Goal: Task Accomplishment & Management: Manage account settings

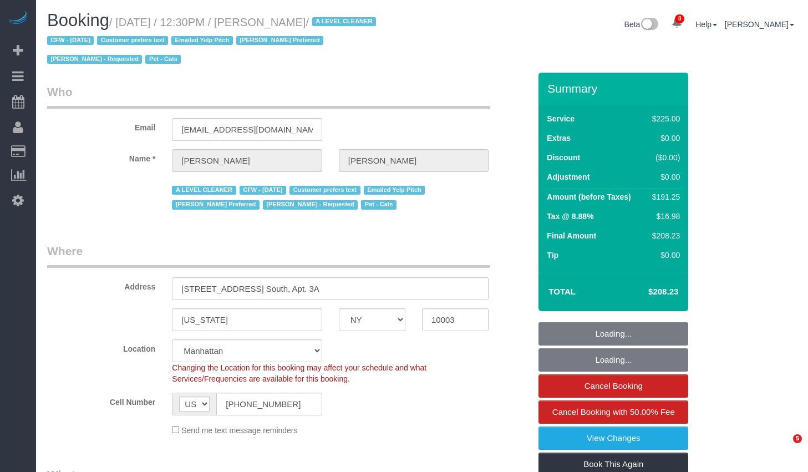
select select "NY"
select select "180"
select select "number:89"
select select "number:90"
select select "number:15"
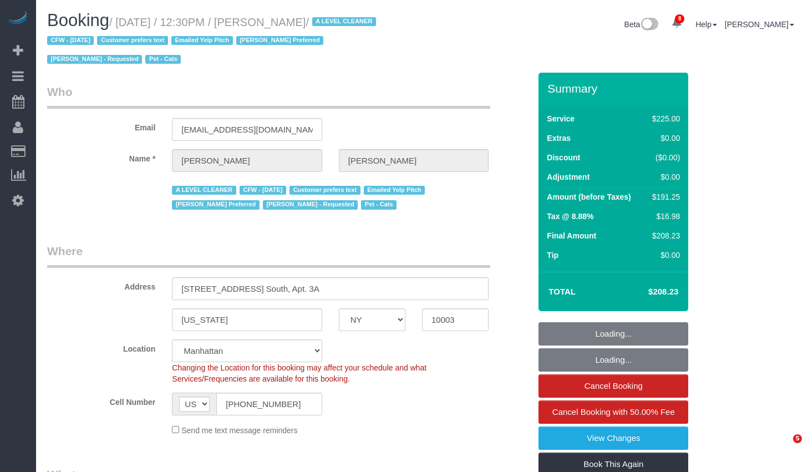
select select "number:6"
select select "number:21"
select select "object:1377"
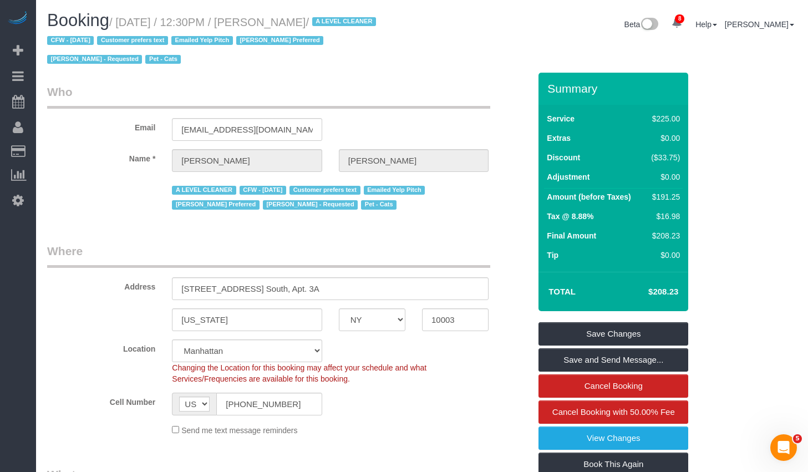
drag, startPoint x: 124, startPoint y: 24, endPoint x: 356, endPoint y: 18, distance: 232.4
click at [356, 18] on small "/ September 01, 2025 / 12:30PM / Jeffrey Davis / A LEVEL CLEANER CFW - 08/12/25…" at bounding box center [213, 41] width 332 height 50
copy small "September 01, 2025 / 12:30PM / Jeffrey Davis"
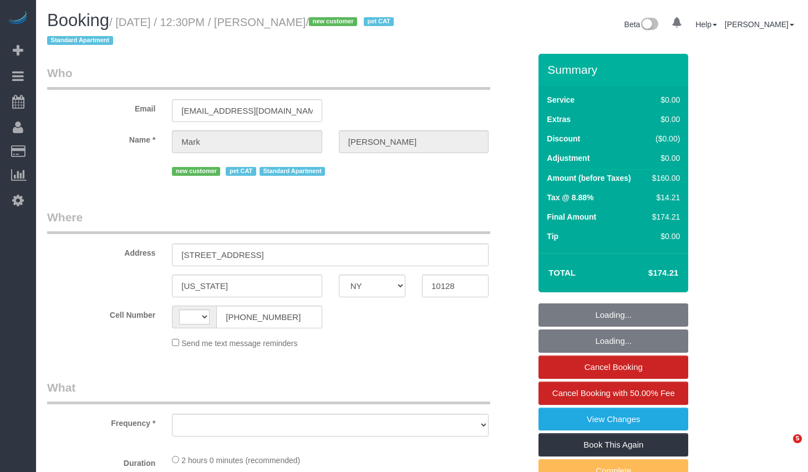
select select "NY"
select select "string:US"
select select "number:60"
select select "number:77"
select select "number:14"
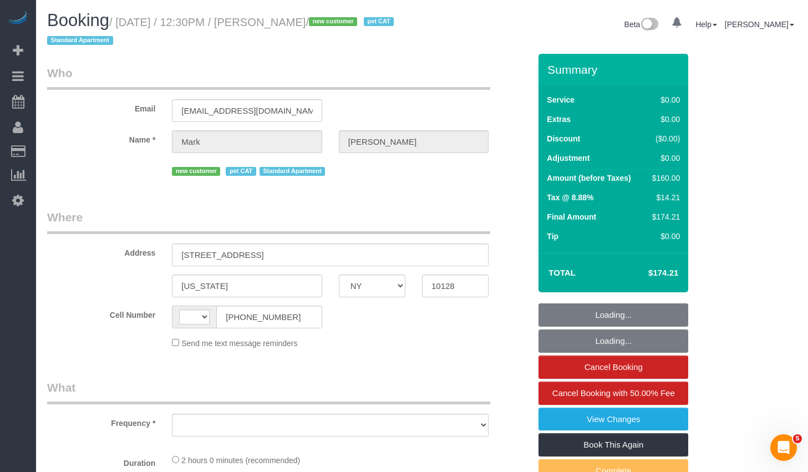
select select "number:6"
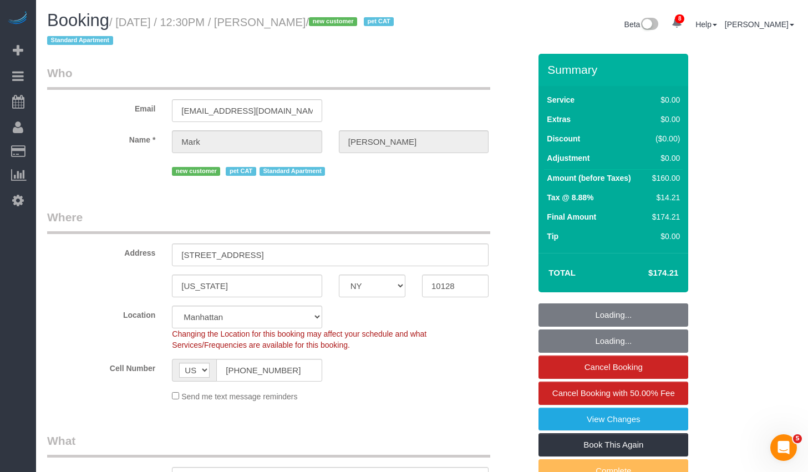
select select "string:stripe-pm_1S2Der4VGloSiKo7AofZJZrh"
select select "1"
select select "object:1401"
select select "1"
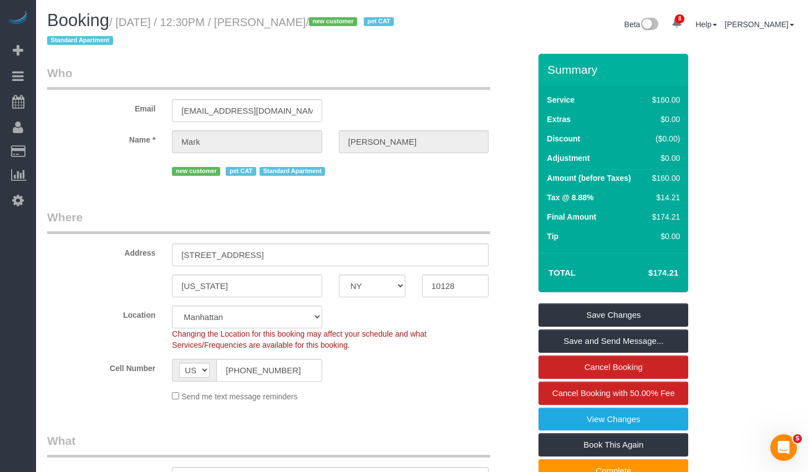
drag, startPoint x: 295, startPoint y: 22, endPoint x: 363, endPoint y: 21, distance: 67.7
click at [363, 21] on small "/ September 01, 2025 / 12:30PM / Mark Mccourt / new customer pet CAT Standard A…" at bounding box center [222, 31] width 350 height 31
copy small "Mark Mccourt"
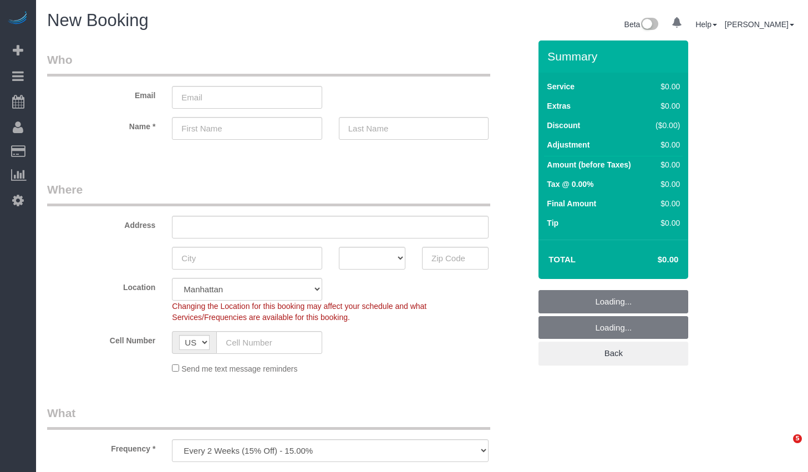
select select "number:89"
select select "number:90"
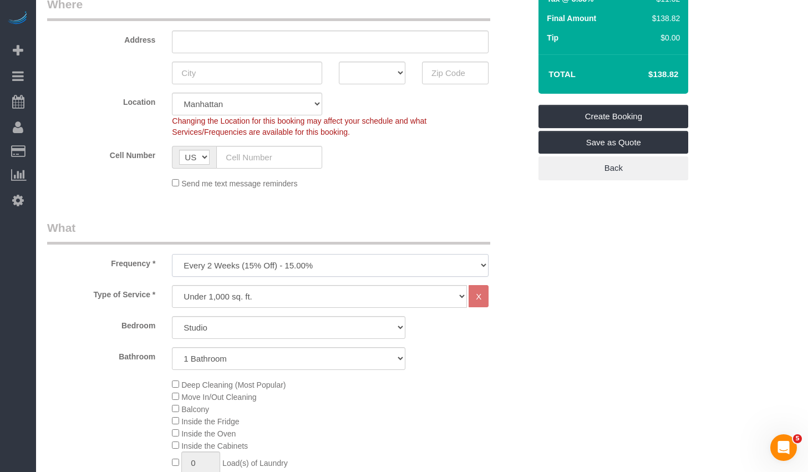
click at [288, 259] on select "One Time Weekly (20% Off) - 20.00% Every 2 Weeks (15% Off) - 15.00% Every 4 Wee…" at bounding box center [330, 265] width 317 height 23
click at [172, 254] on select "One Time Weekly (20% Off) - 20.00% Every 2 Weeks (15% Off) - 15.00% Every 4 Wee…" at bounding box center [330, 265] width 317 height 23
click at [267, 275] on select "One Time Weekly (20% Off) - 20.00% Every 2 Weeks (15% Off) - 15.00% Every 4 Wee…" at bounding box center [330, 265] width 317 height 23
select select "object:1297"
click at [172, 254] on select "One Time Weekly (20% Off) - 20.00% Every 2 Weeks (15% Off) - 15.00% Every 4 Wee…" at bounding box center [330, 265] width 317 height 23
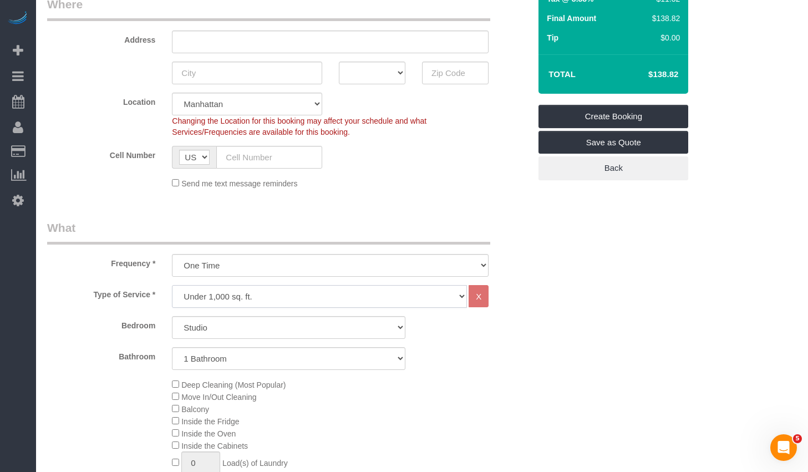
click at [242, 299] on select "Under 1,000 sq. ft. 1,001 - 1,500 sq. ft. 1,500+ sq. ft. Custom Cleaning Office…" at bounding box center [319, 296] width 295 height 23
click at [278, 323] on select "Studio 1 Bedroom 2 Bedrooms 3 Bedrooms" at bounding box center [288, 327] width 233 height 23
select select "1"
click at [172, 316] on select "Studio 1 Bedroom 2 Bedrooms 3 Bedrooms" at bounding box center [288, 327] width 233 height 23
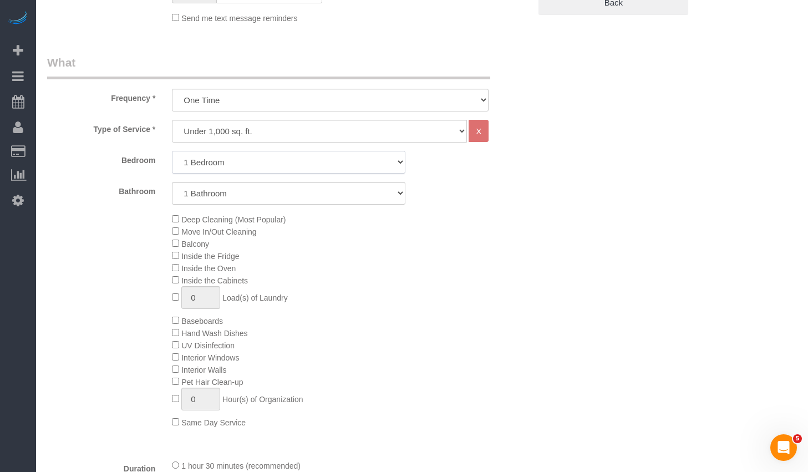
scroll to position [405, 0]
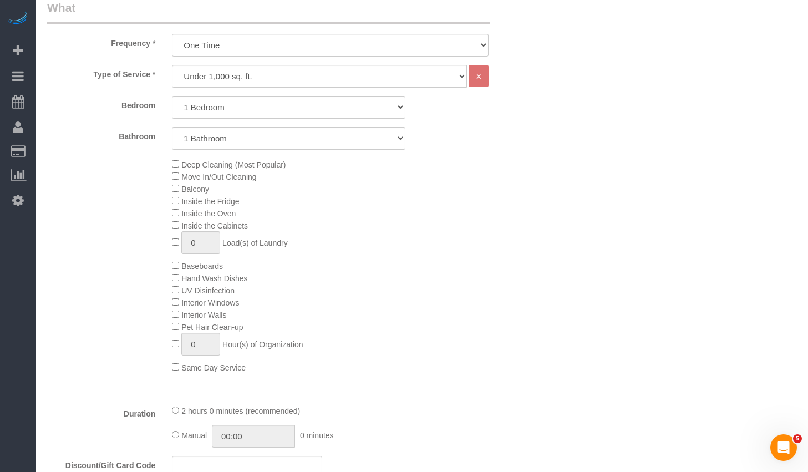
click at [179, 164] on span "Deep Cleaning (Most Popular)" at bounding box center [229, 164] width 114 height 9
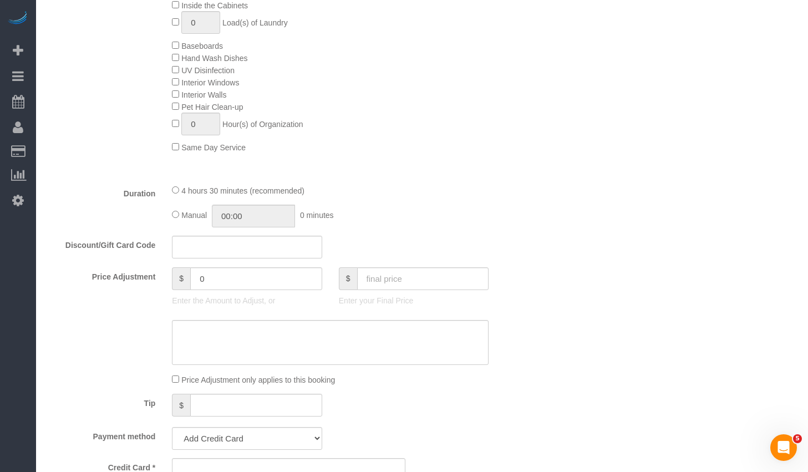
scroll to position [493, 0]
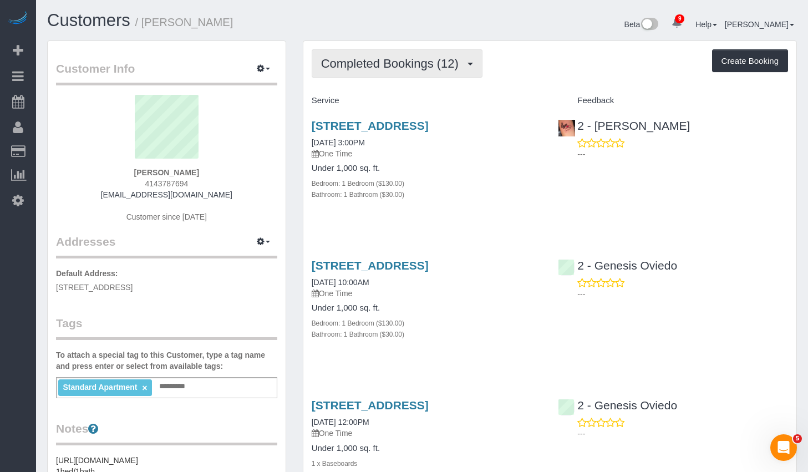
click at [412, 57] on span "Completed Bookings (12)" at bounding box center [392, 64] width 143 height 14
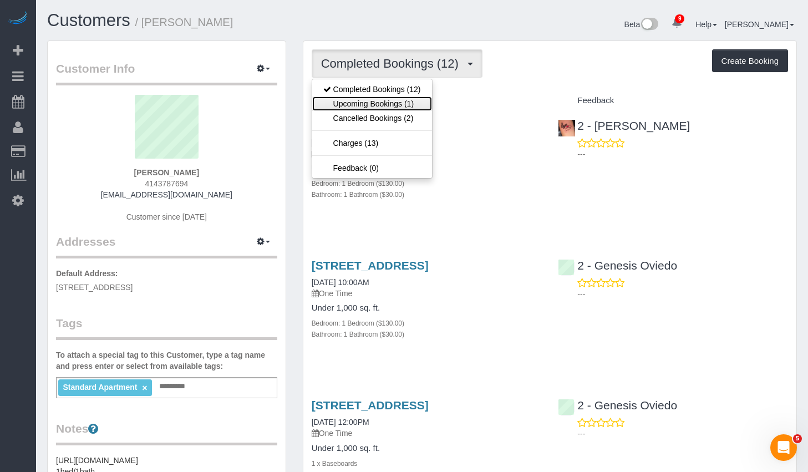
click at [389, 102] on link "Upcoming Bookings (1)" at bounding box center [372, 103] width 120 height 14
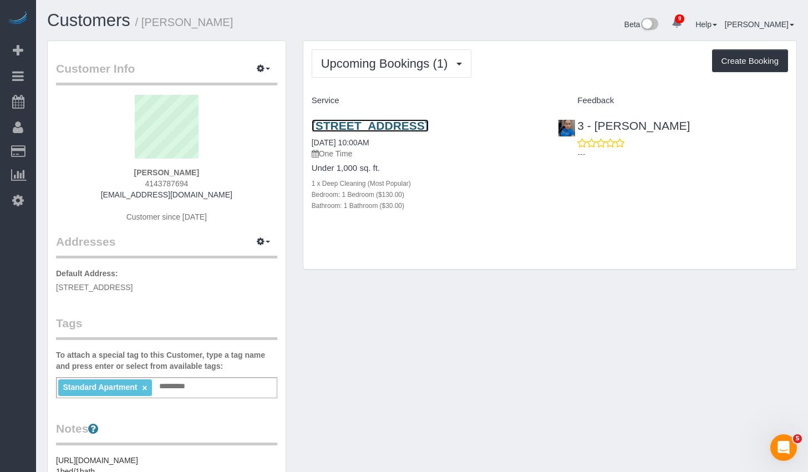
click at [377, 125] on link "[STREET_ADDRESS]" at bounding box center [370, 125] width 117 height 13
drag, startPoint x: 149, startPoint y: 18, endPoint x: 277, endPoint y: 26, distance: 128.3
click at [277, 26] on h1 "Customers / Thomas Brunette" at bounding box center [230, 20] width 367 height 19
copy small "Thomas Brunette"
drag, startPoint x: 712, startPoint y: 129, endPoint x: 595, endPoint y: 125, distance: 116.5
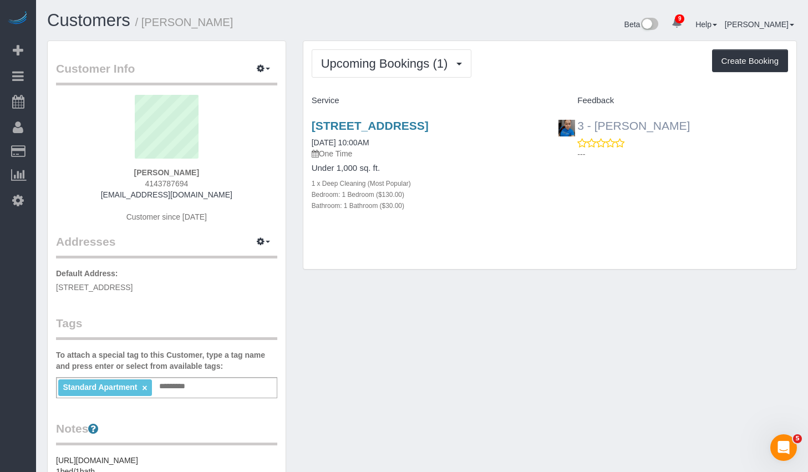
click at [595, 125] on div "3 - Geraldin Bastidas ---" at bounding box center [673, 137] width 247 height 54
copy link "Geraldin Bastidas"
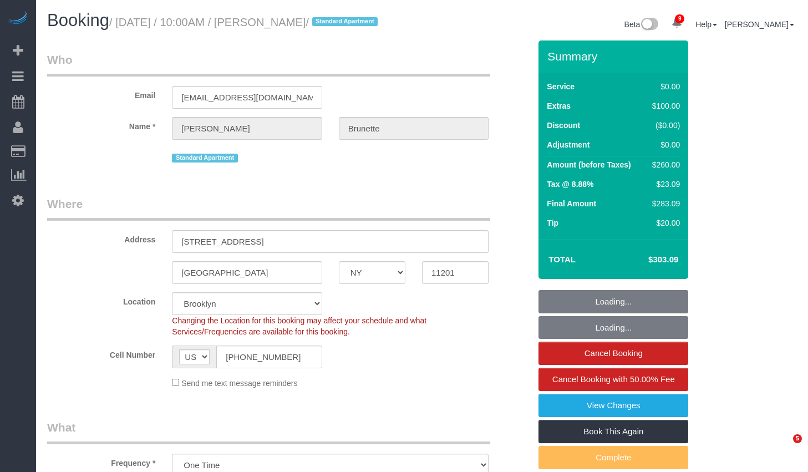
select select "NY"
select select "number:56"
select select "number:72"
select select "number:15"
select select "number:6"
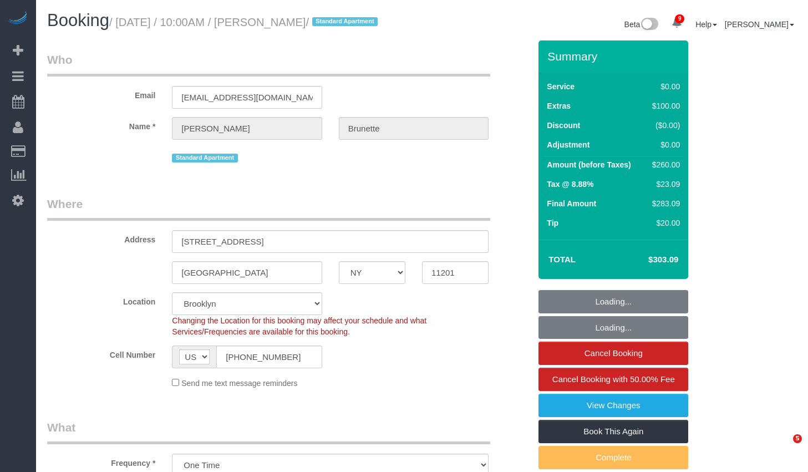
select select "1"
select select "spot1"
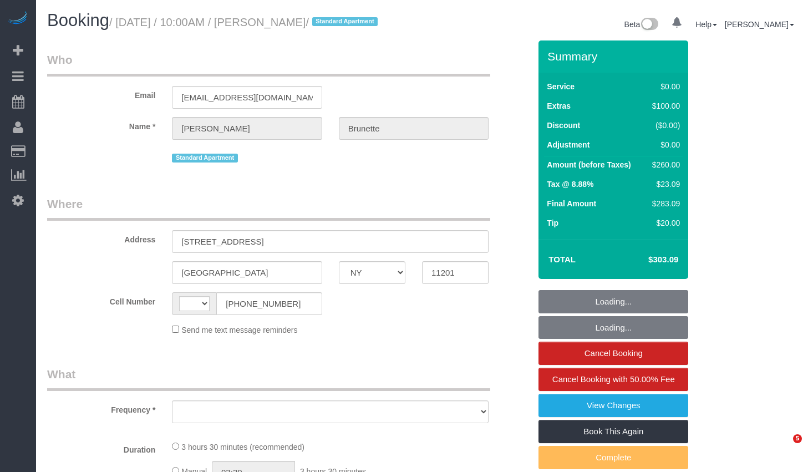
select select "NY"
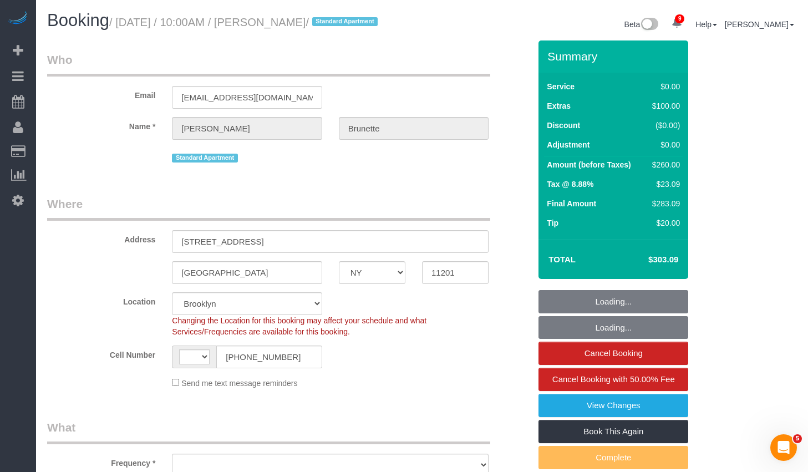
select select "string:stripe-pm_1Qe5c94VGloSiKo7J03ey3WL"
select select "1"
select select "number:56"
select select "number:72"
select select "number:15"
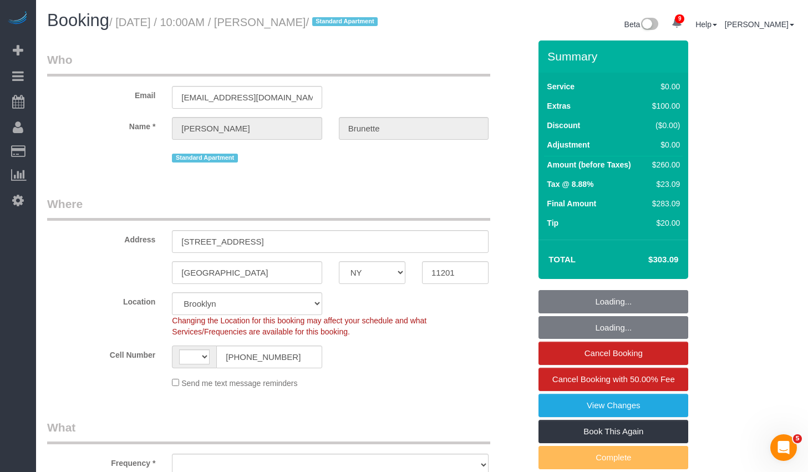
select select "number:6"
select select "string:US"
select select "object:955"
select select "spot1"
select select "1"
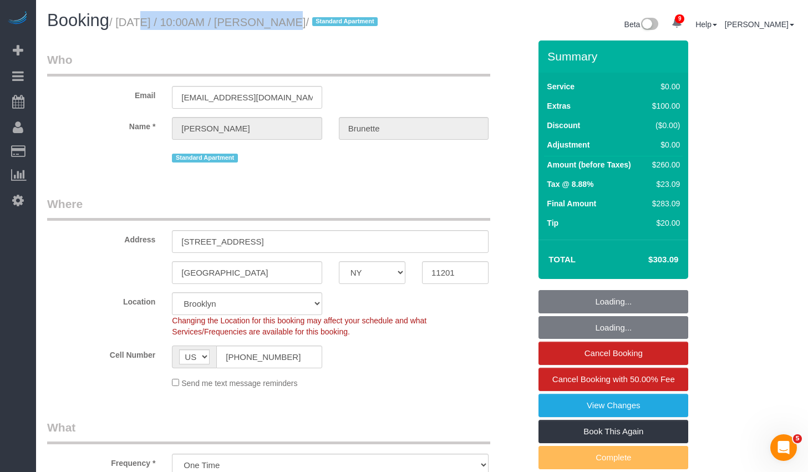
select select "object:1373"
drag, startPoint x: 125, startPoint y: 22, endPoint x: 377, endPoint y: 29, distance: 251.9
click at [377, 29] on h1 "Booking / September 01, 2025 / 10:00AM / Thomas Brunette / Standard Apartment" at bounding box center [230, 20] width 367 height 19
copy small "September 01, 2025 / 10:00AM / Thomas Brunette"
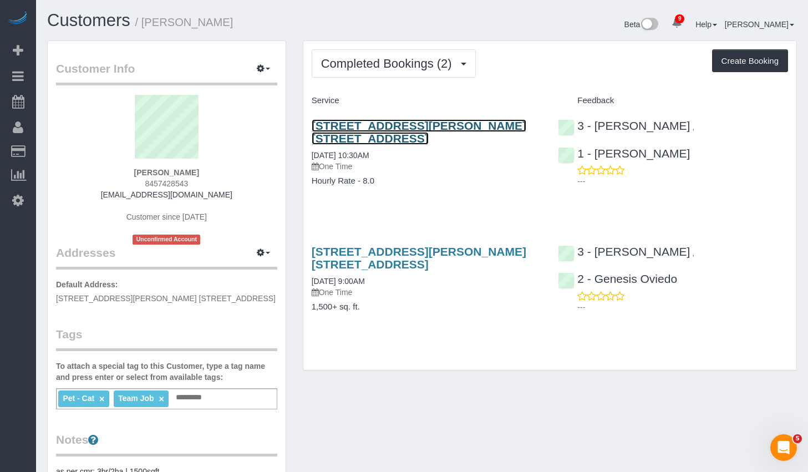
click at [380, 131] on link "[STREET_ADDRESS][PERSON_NAME] [STREET_ADDRESS]" at bounding box center [419, 132] width 215 height 26
click at [424, 126] on link "28-13 Ditmars Boulevard, Apt. 1f, Astoria, NY 11105" at bounding box center [419, 132] width 215 height 26
drag, startPoint x: 249, startPoint y: 298, endPoint x: 48, endPoint y: 298, distance: 200.8
click at [48, 298] on div "Customer Info Edit Contact Info Send Message Email Preferences Special Sales Ta…" at bounding box center [167, 407] width 238 height 733
copy span "28-13 Ditmars Boulevard, Apt. 1F, Astoria, NY 11105"
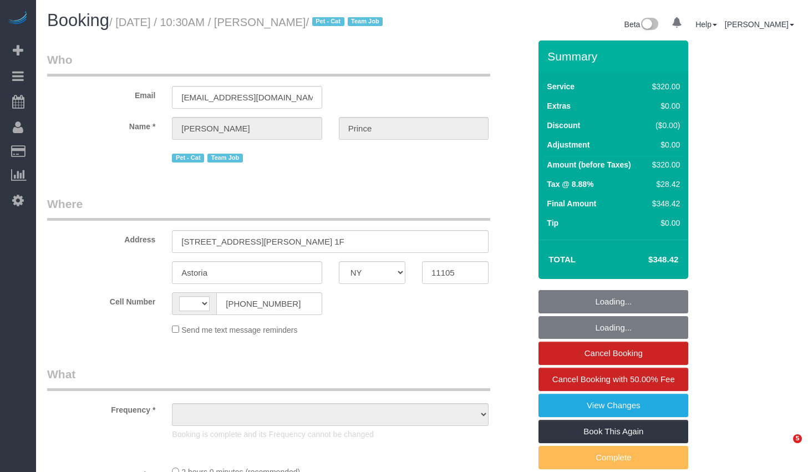
select select "NY"
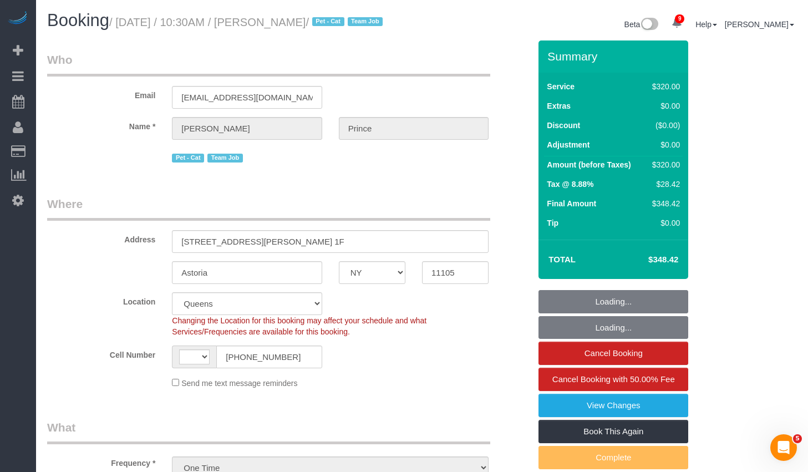
select select "object:624"
select select "string:[GEOGRAPHIC_DATA]"
select select "string:stripe-pm_1PhFaW4VGloSiKo7fzcn0SO3"
select select "2"
select select "120"
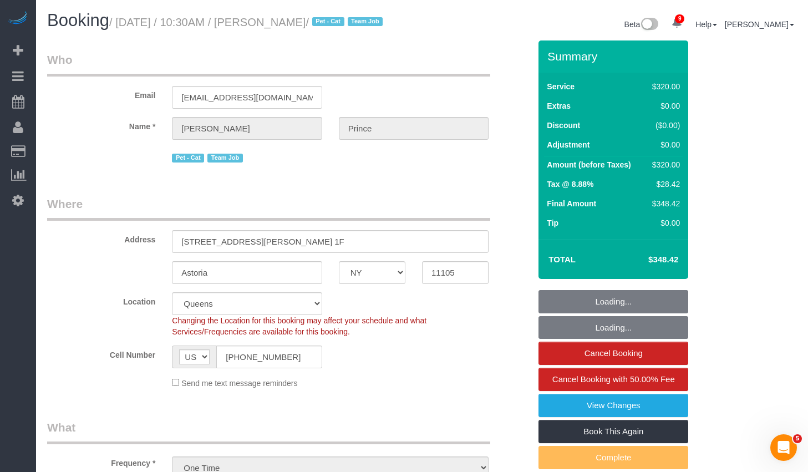
scroll to position [292, 0]
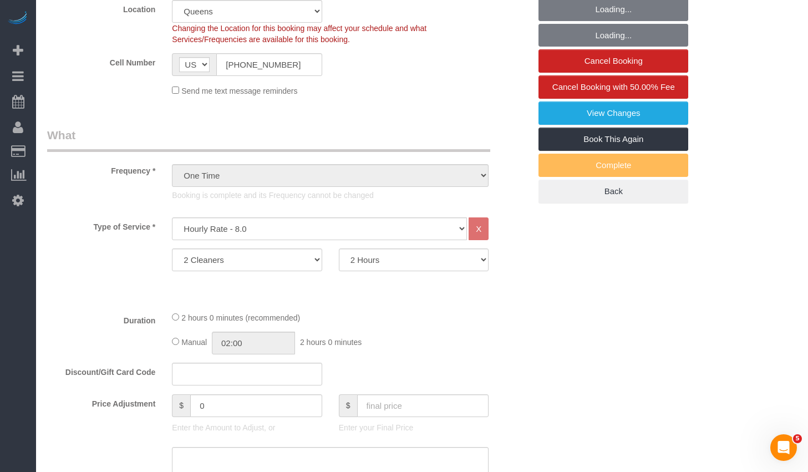
select select "number:89"
select select "number:90"
select select "number:15"
select select "number:5"
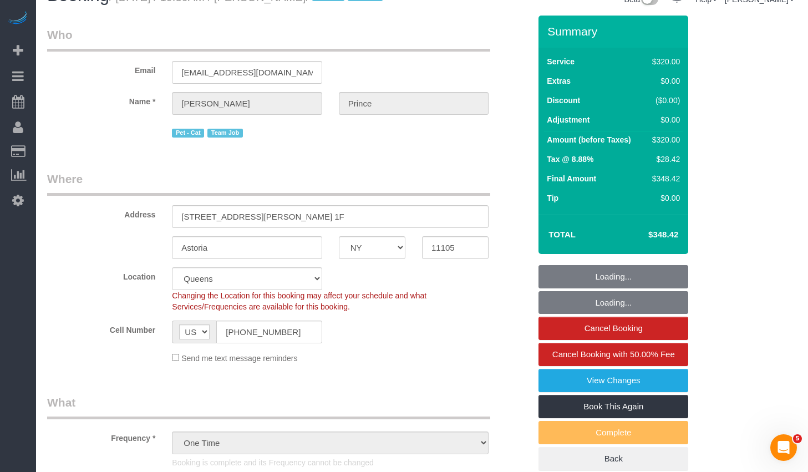
scroll to position [0, 0]
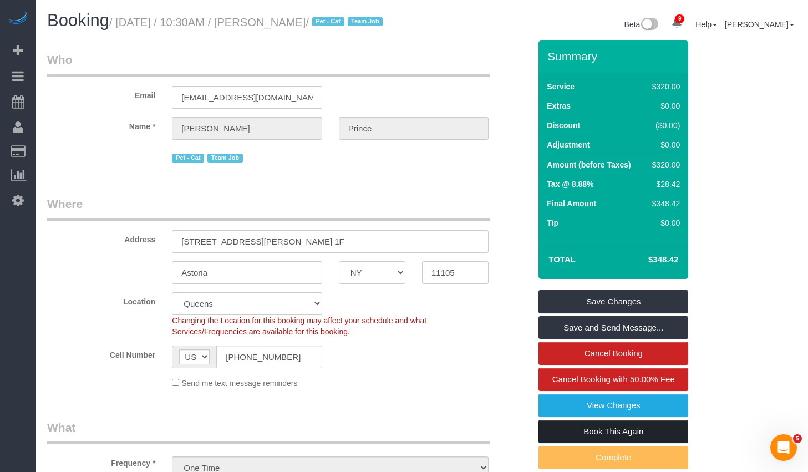
click at [586, 440] on link "Book This Again" at bounding box center [614, 431] width 150 height 23
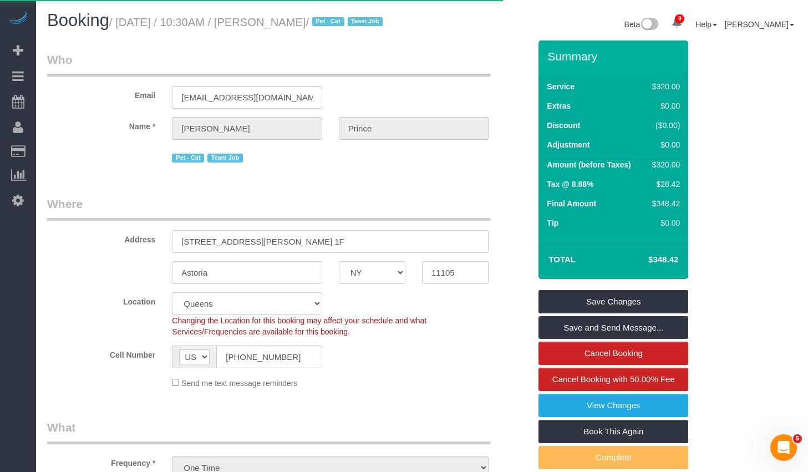
select select "NY"
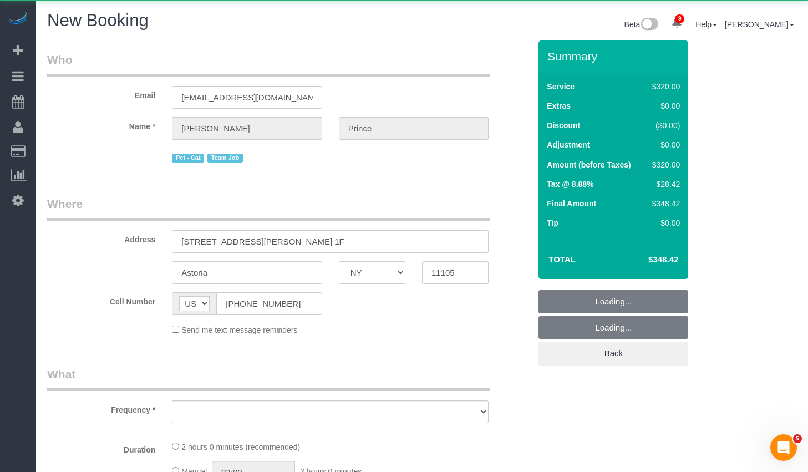
select select "number:89"
select select "number:90"
select select "number:15"
select select "number:5"
select select "object:2195"
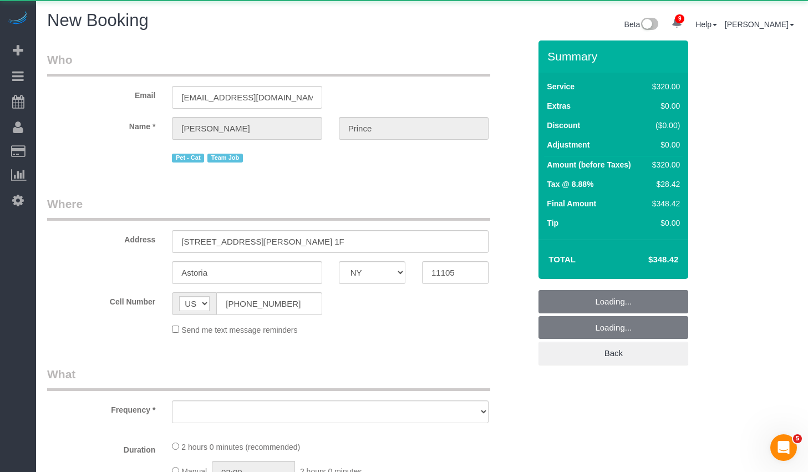
select select "string:stripe-pm_1PhFaW4VGloSiKo7fzcn0SO3"
select select "2"
select select "120"
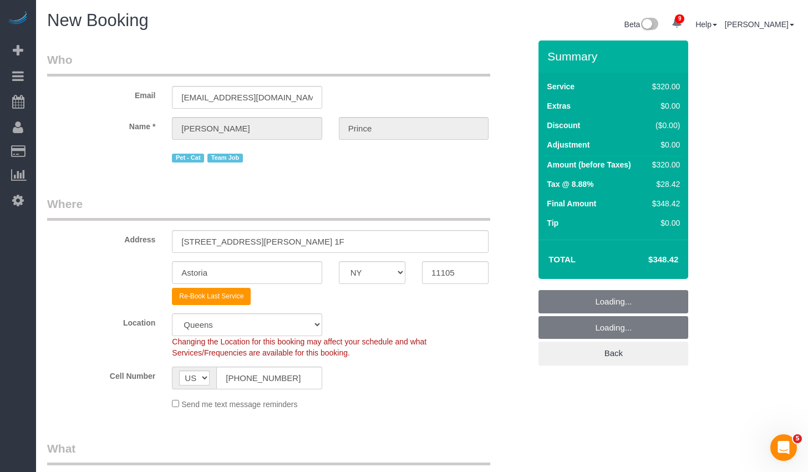
select select "object:2728"
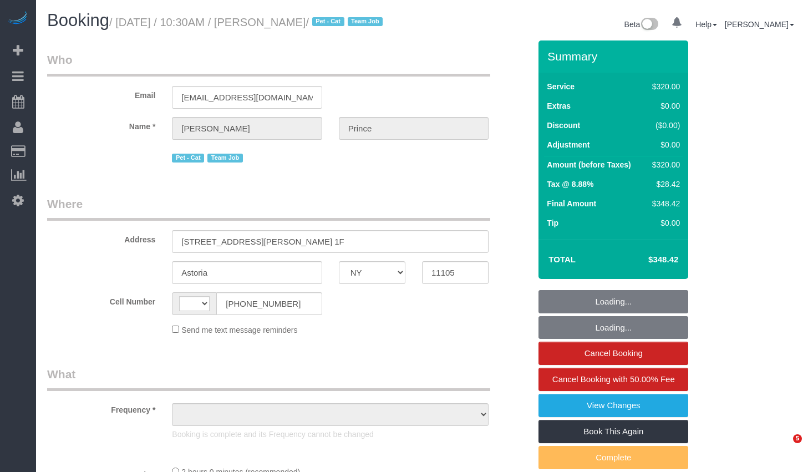
select select "NY"
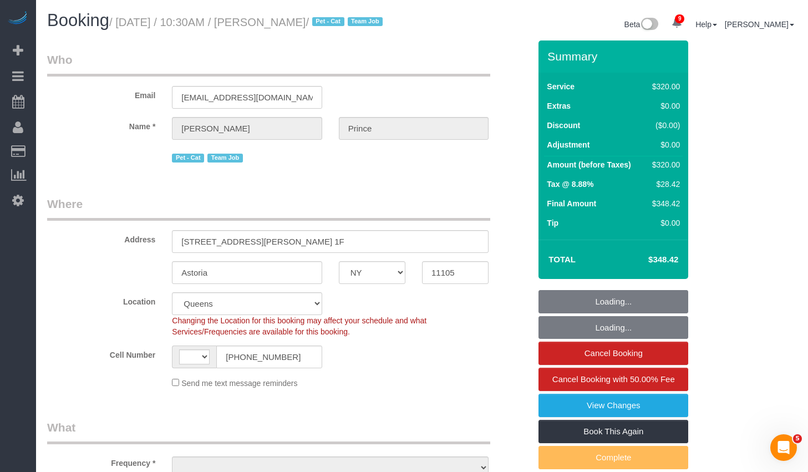
select select "string:stripe-pm_1PhFaW4VGloSiKo7fzcn0SO3"
select select "string:[GEOGRAPHIC_DATA]"
select select "object:720"
select select "number:89"
select select "number:90"
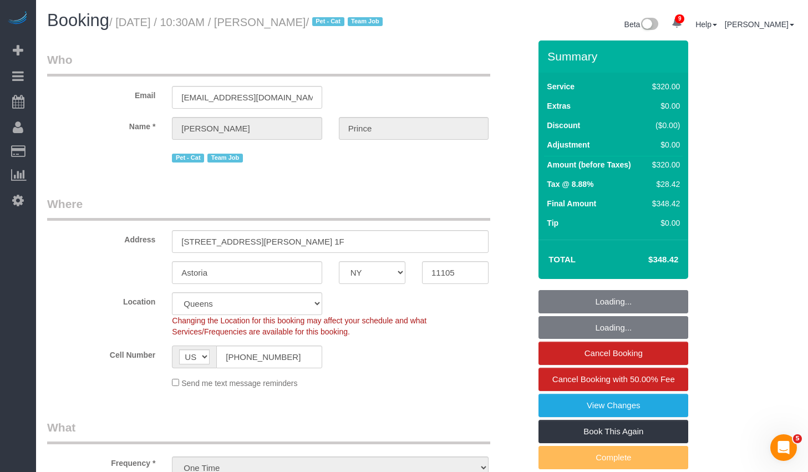
select select "number:15"
select select "number:5"
select select "object:1407"
select select "2"
select select "120"
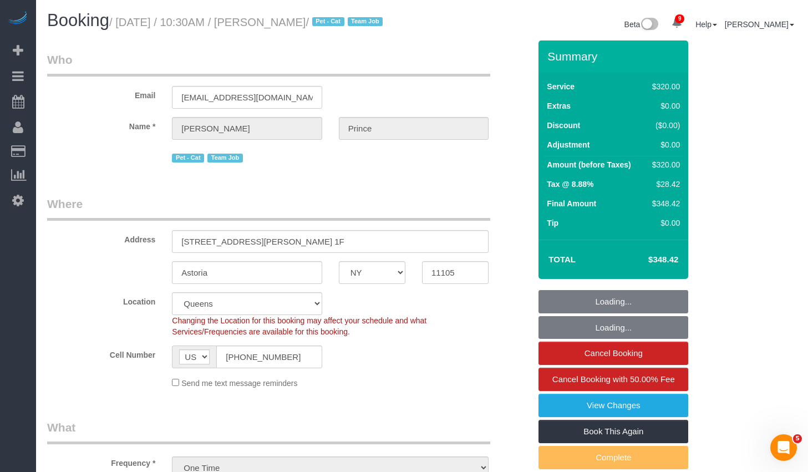
drag, startPoint x: 126, startPoint y: 24, endPoint x: 358, endPoint y: 27, distance: 232.4
click at [358, 27] on small "/ [DATE] / 10:30AM / [PERSON_NAME] / Pet - Cat Team Job" at bounding box center [247, 22] width 277 height 12
copy small "[DATE] / 10:30AM / [PERSON_NAME]"
